Goal: Information Seeking & Learning: Learn about a topic

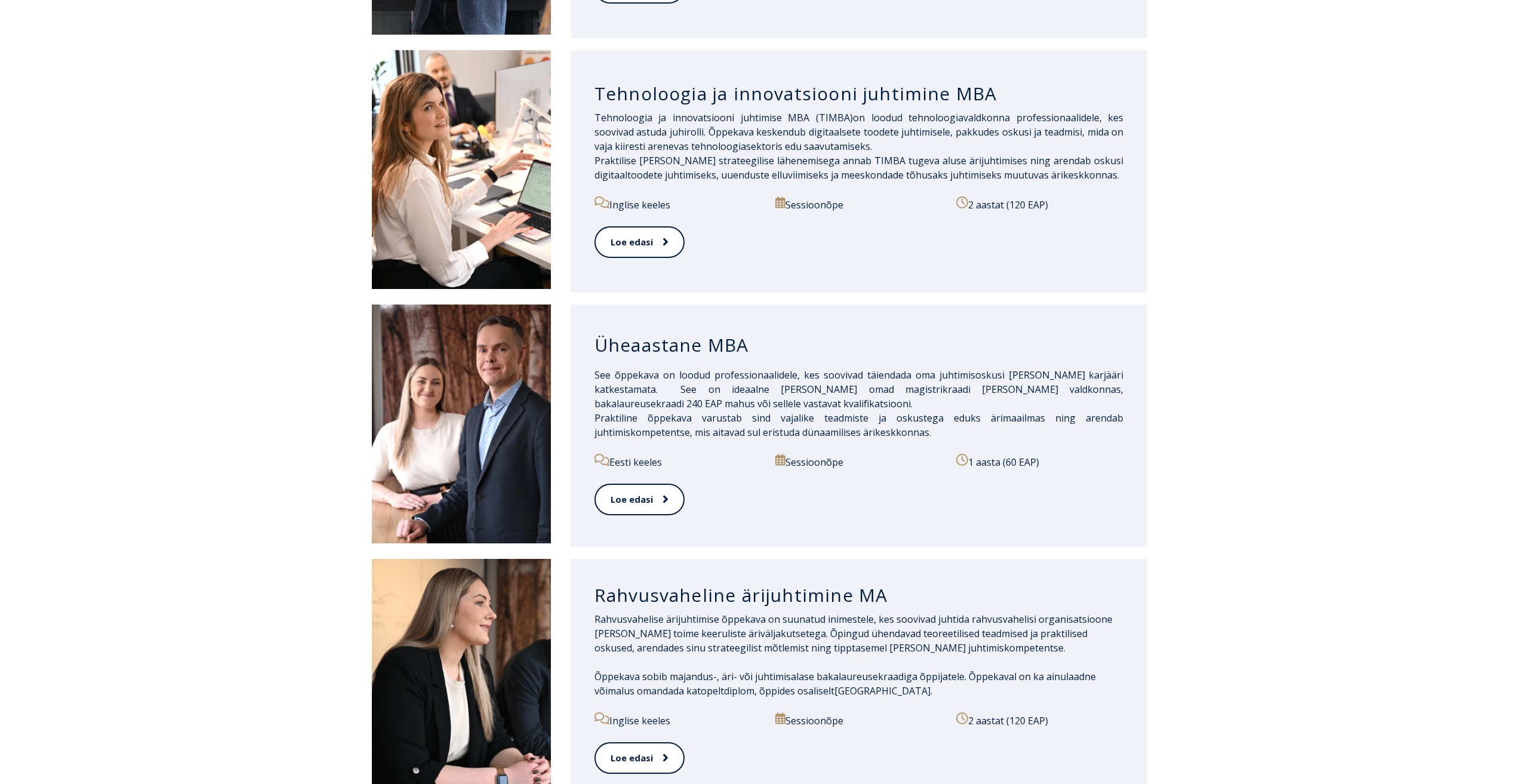
scroll to position [895, 0]
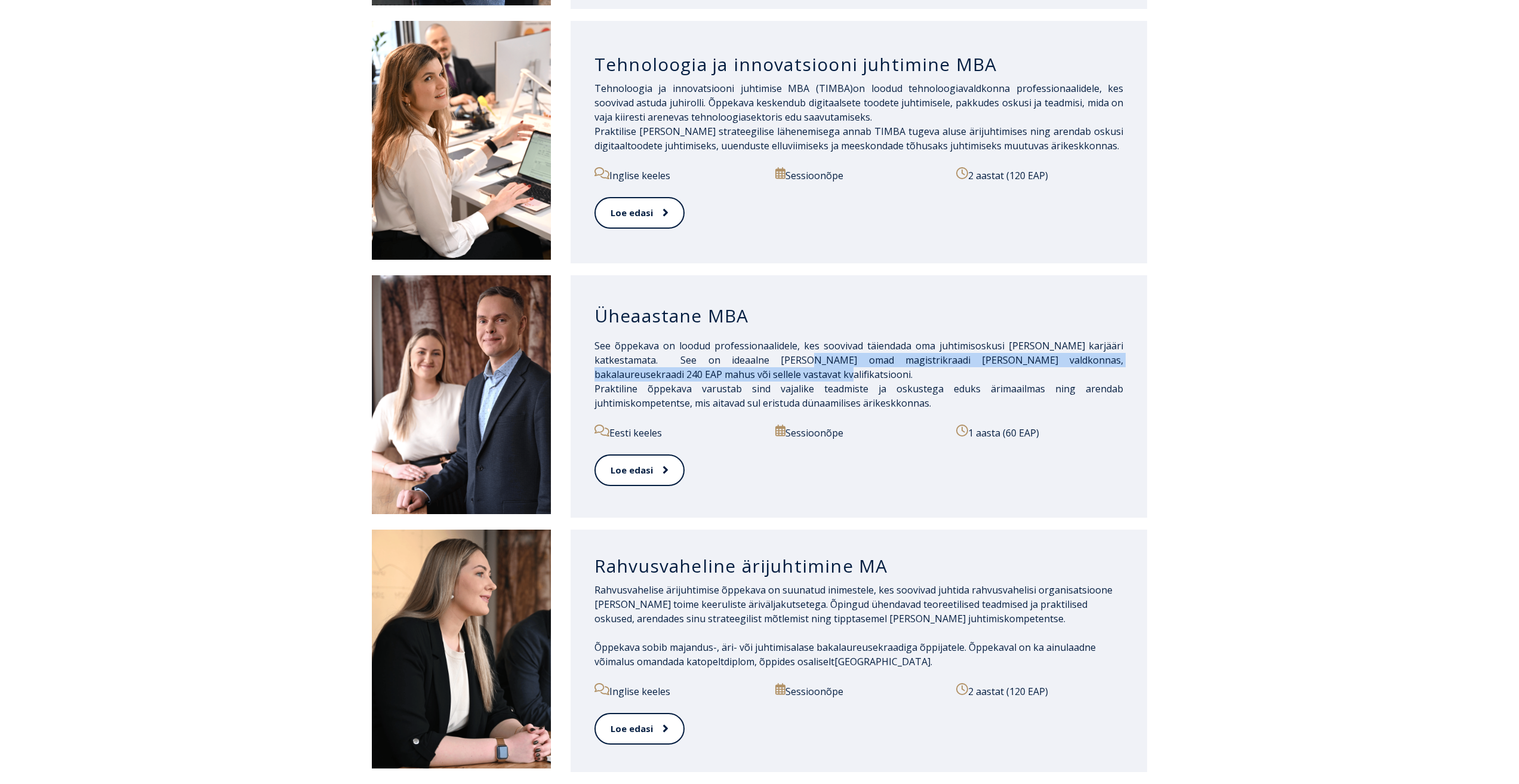
drag, startPoint x: 804, startPoint y: 350, endPoint x: 1112, endPoint y: 365, distance: 308.4
click at [1112, 365] on p "See õppekava on loodud professionaalidele, kes soovivad täiendada oma juhtimiso…" at bounding box center [859, 374] width 530 height 72
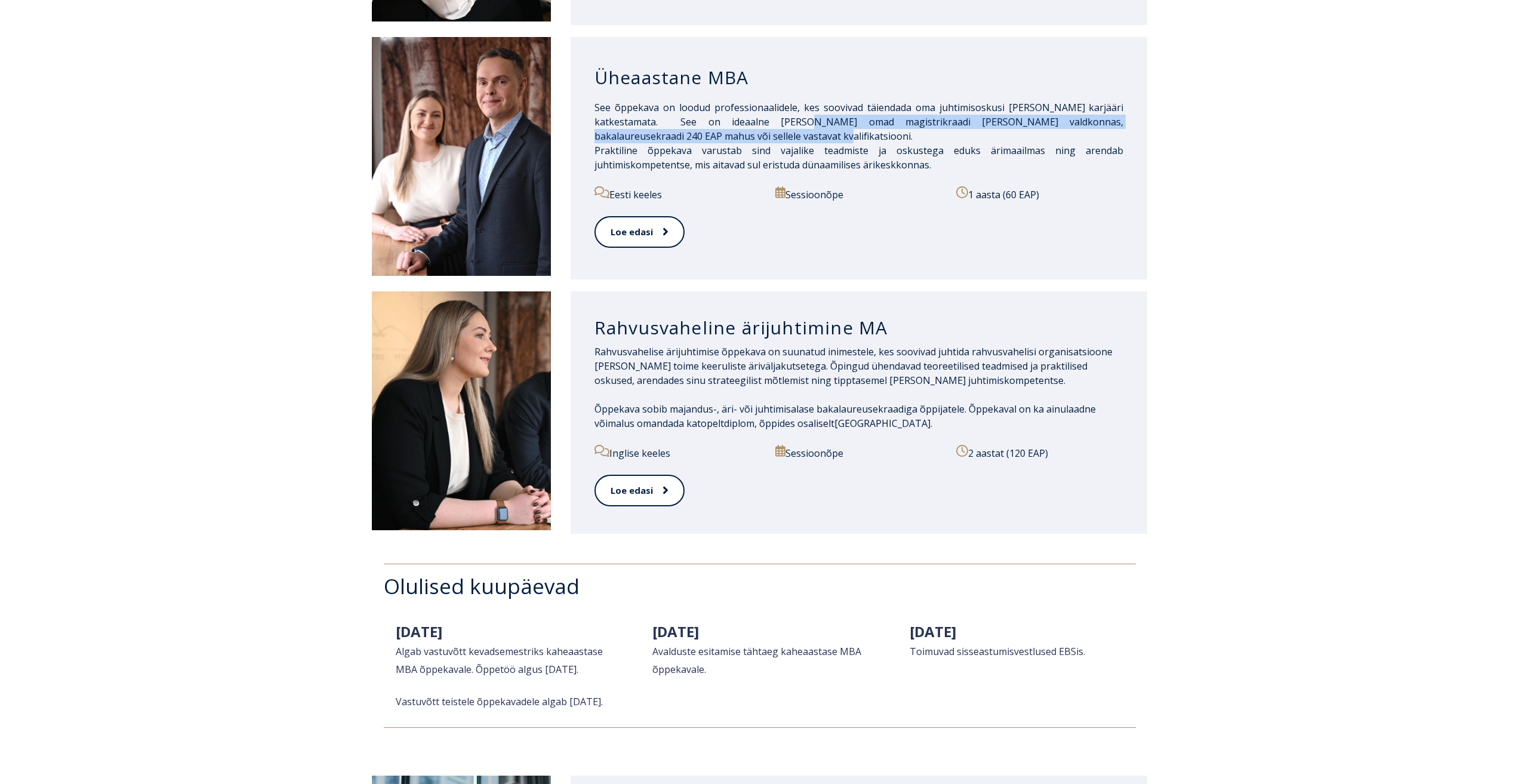
scroll to position [1134, 0]
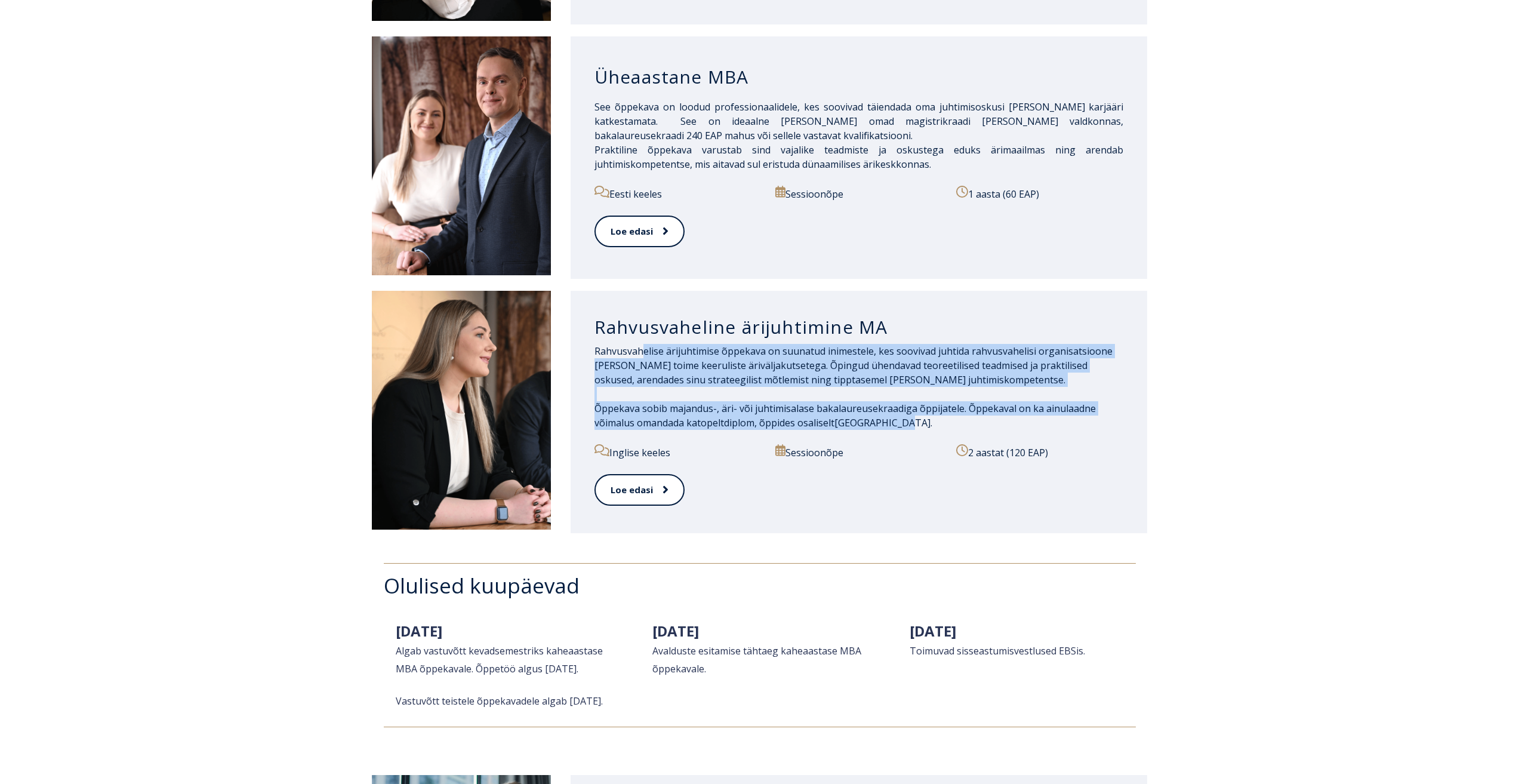
drag, startPoint x: 640, startPoint y: 343, endPoint x: 862, endPoint y: 449, distance: 246.0
click at [897, 419] on div "Rahvusvahelise ärijuhtimise õppekava on suunatud inimestele, kes soovivad juhti…" at bounding box center [859, 394] width 530 height 100
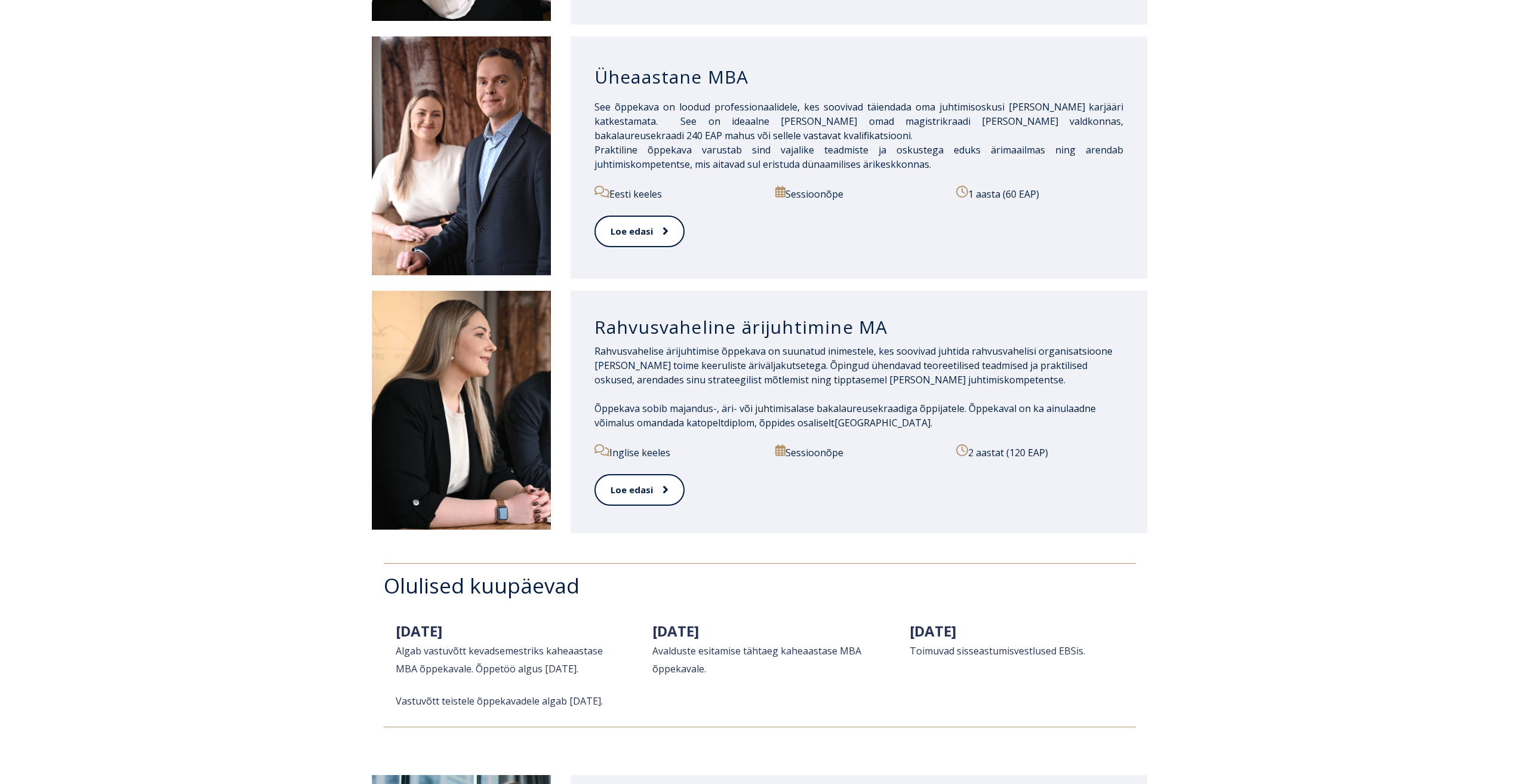
click at [853, 504] on div "Loe edasi" at bounding box center [859, 497] width 530 height 46
click at [638, 444] on p "Inglise keeles" at bounding box center [677, 451] width 167 height 15
click at [649, 480] on link "Loe edasi" at bounding box center [639, 490] width 89 height 33
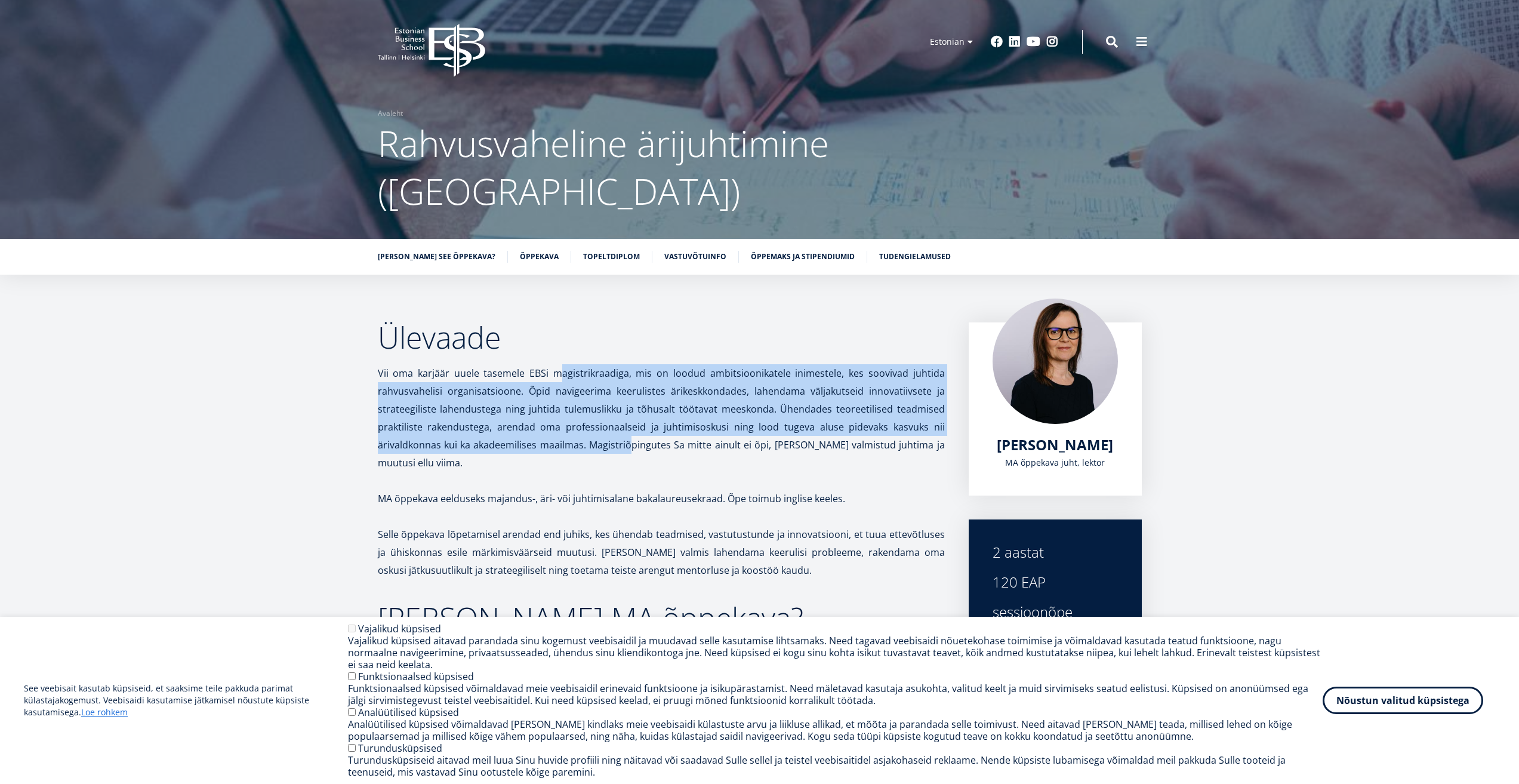
drag, startPoint x: 560, startPoint y: 325, endPoint x: 625, endPoint y: 387, distance: 89.8
click at [629, 388] on p "Vii oma karjäär uuele tasemele EBSi magistrikraadiga, mis on loodud ambitsiooni…" at bounding box center [661, 418] width 567 height 108
drag, startPoint x: 587, startPoint y: 395, endPoint x: 563, endPoint y: 420, distance: 34.7
click at [587, 395] on p "Vii oma karjäär uuele tasemele EBSi magistrikraadiga, mis on loodud ambitsiooni…" at bounding box center [661, 418] width 567 height 108
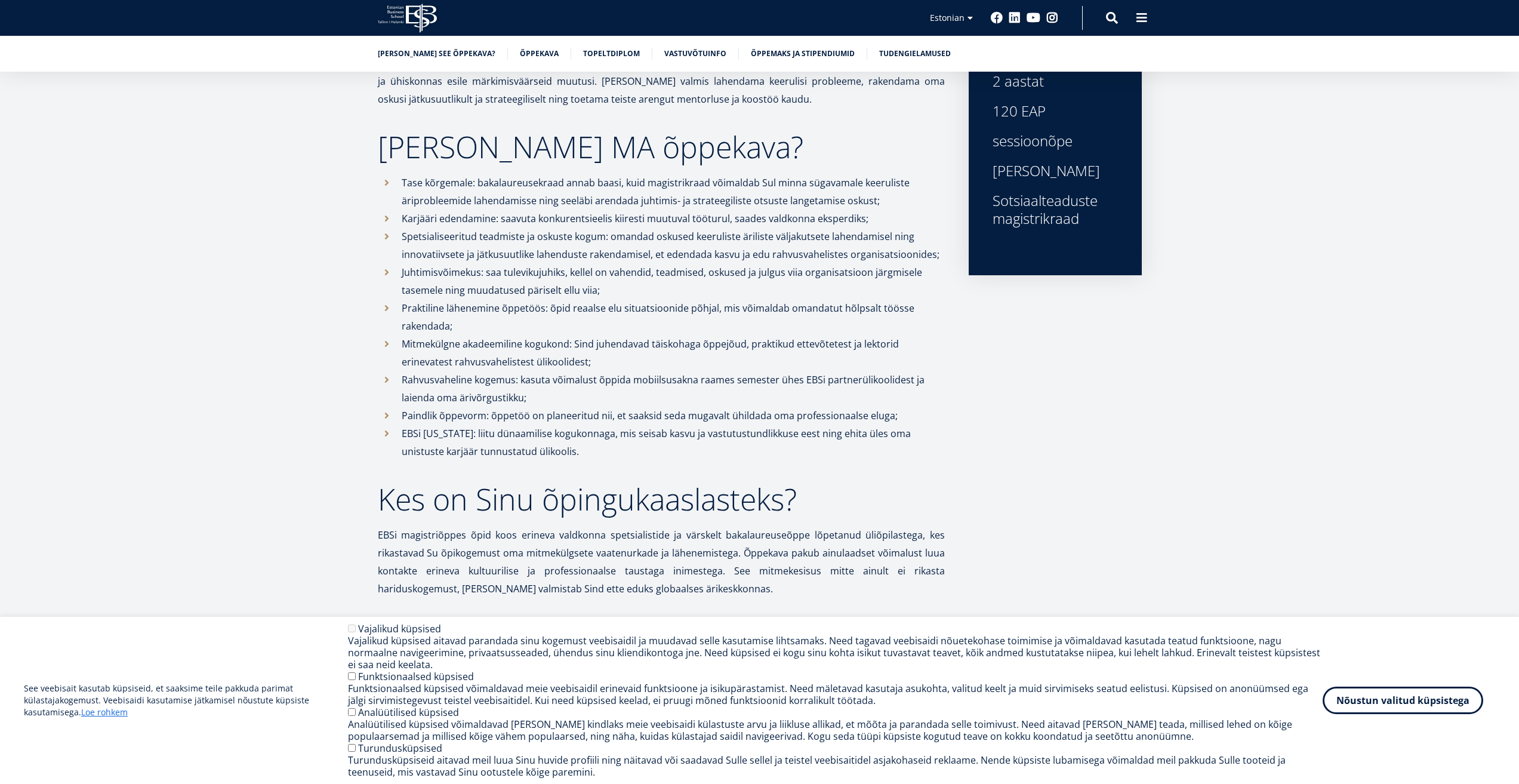
scroll to position [478, 0]
